Goal: Find contact information: Find contact information

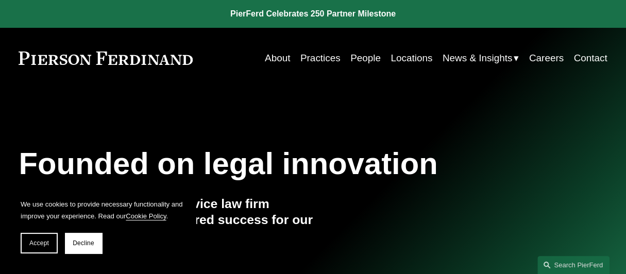
click at [409, 60] on link "Locations" at bounding box center [411, 58] width 42 height 20
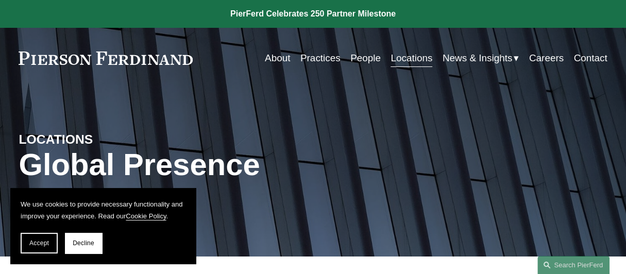
click at [409, 60] on link "Locations" at bounding box center [411, 58] width 42 height 20
click at [85, 245] on span "Decline" at bounding box center [84, 242] width 22 height 7
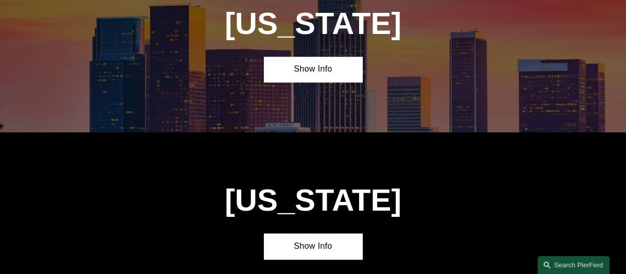
scroll to position [522, 0]
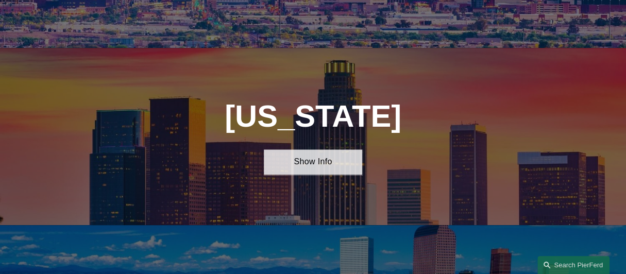
click at [314, 175] on link "Show Info" at bounding box center [313, 161] width 98 height 25
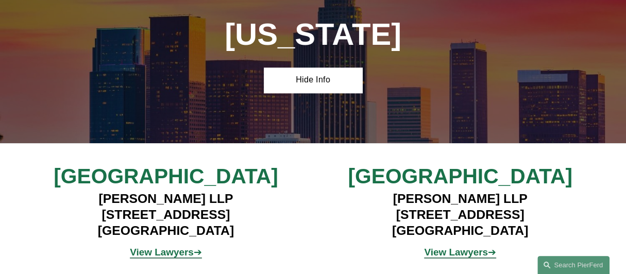
scroll to position [614, 0]
